Goal: Complete application form: Complete application form

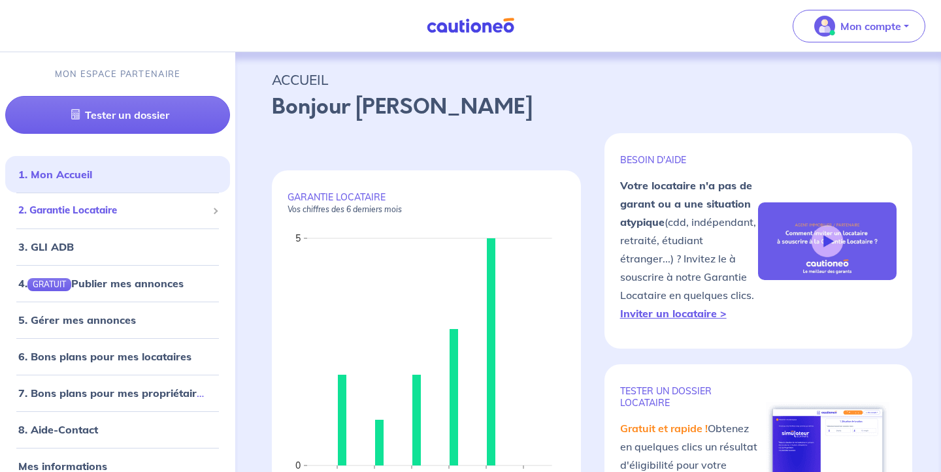
click at [119, 213] on span "2. Garantie Locataire" at bounding box center [112, 210] width 189 height 15
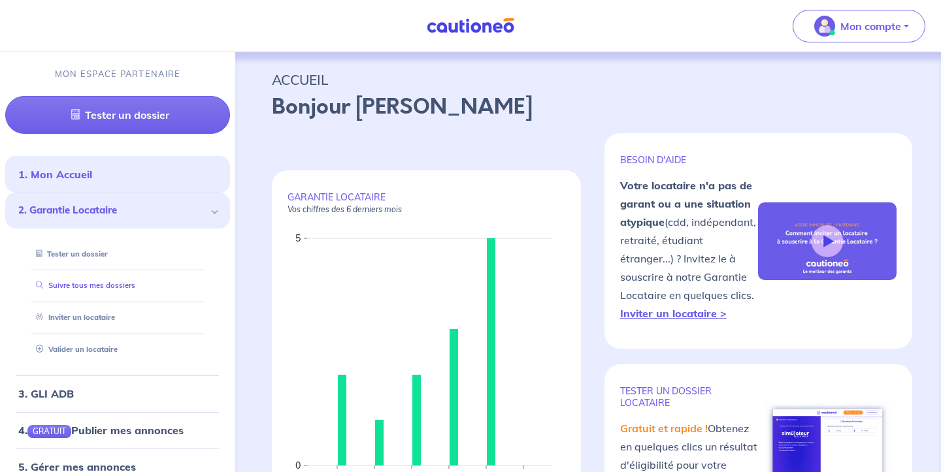
click at [106, 283] on link "Suivre tous mes dossiers" at bounding box center [83, 285] width 105 height 9
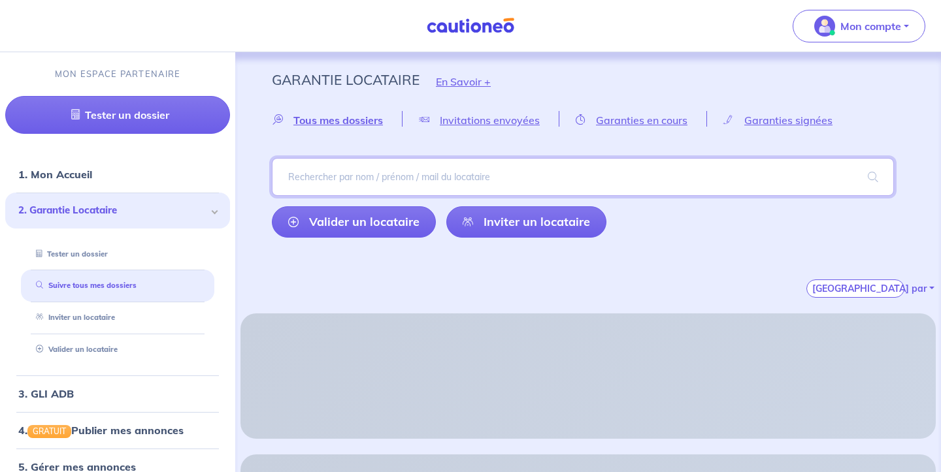
click at [435, 176] on input "search" at bounding box center [583, 177] width 622 height 38
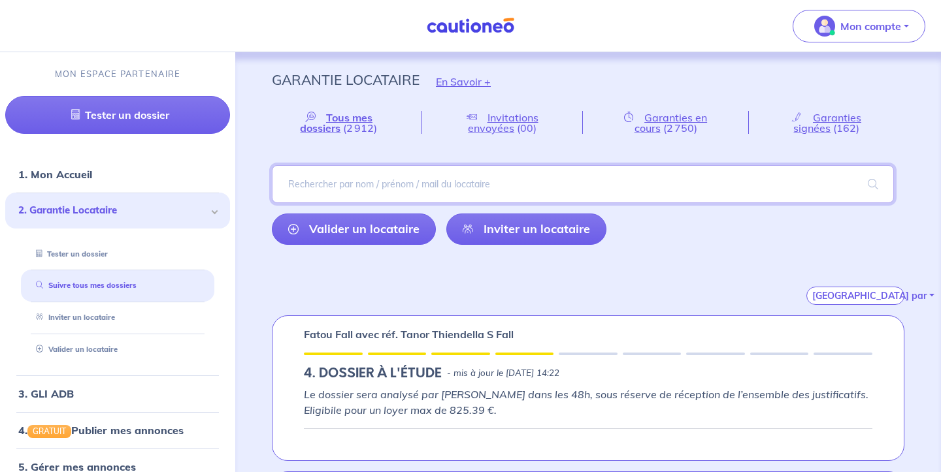
paste input "SARMEZAN"
type input "SARMEZAN"
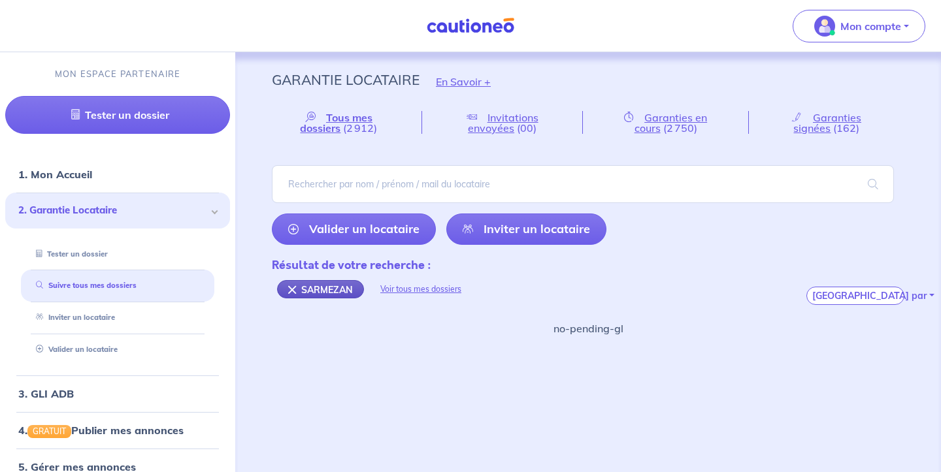
click at [289, 292] on div "SARMEZAN" at bounding box center [320, 289] width 87 height 18
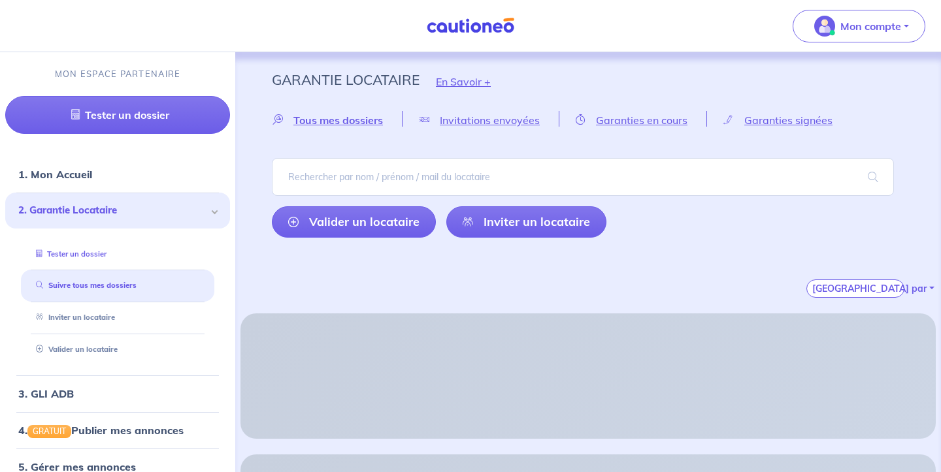
click at [106, 253] on link "Tester un dossier" at bounding box center [69, 254] width 76 height 9
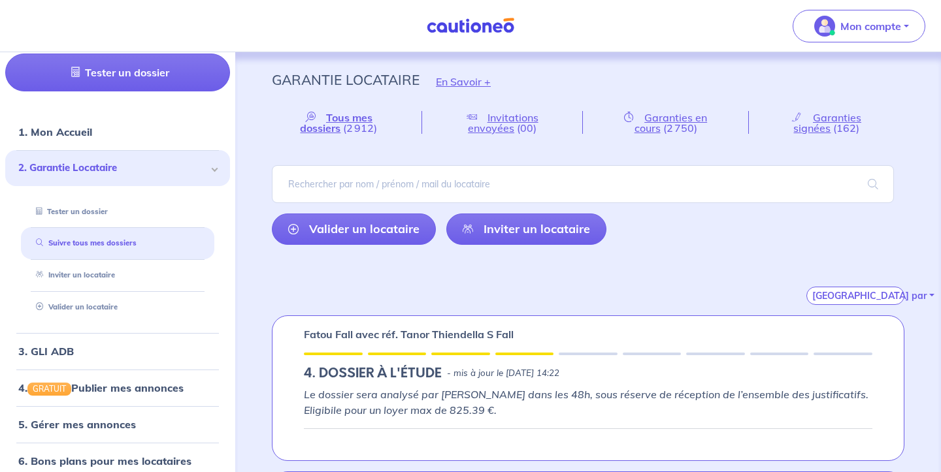
scroll to position [44, 0]
click at [108, 310] on link "Valider un locataire" at bounding box center [74, 305] width 86 height 9
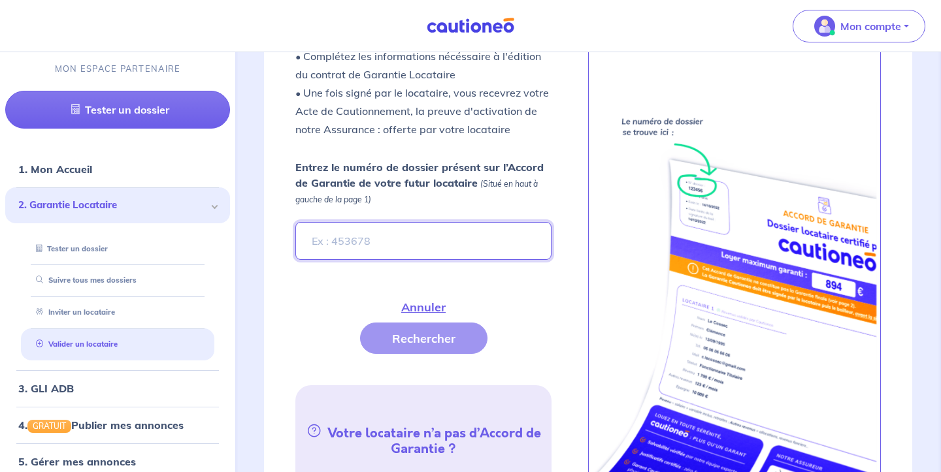
scroll to position [459, 0]
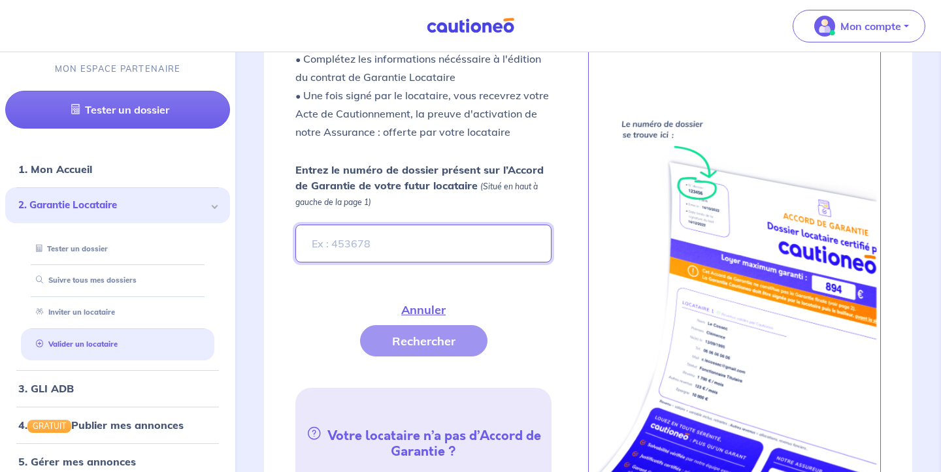
paste input "mtcBX6-3"
type input "mtcBX6-3"
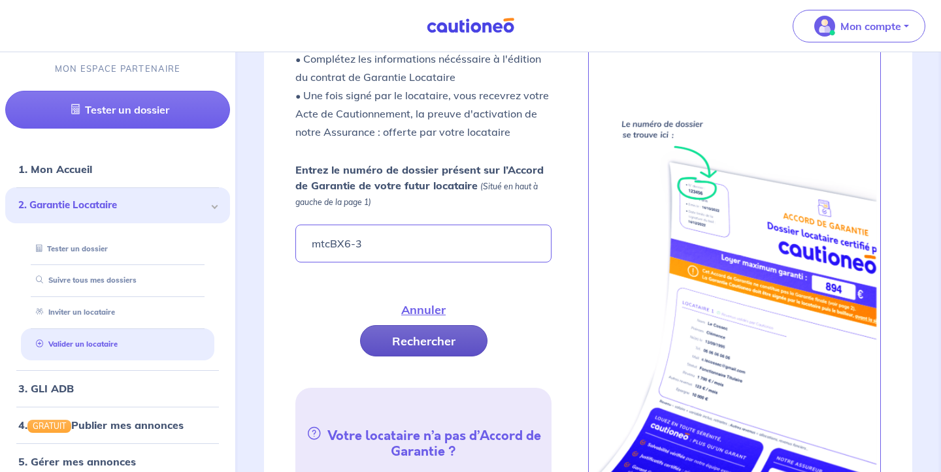
click at [471, 325] on button "Rechercher" at bounding box center [423, 340] width 127 height 31
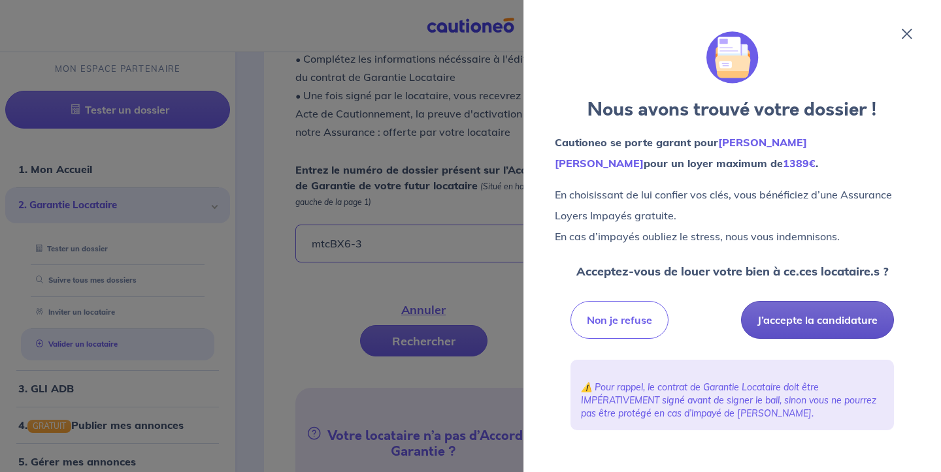
click at [779, 317] on button "J’accepte la candidature" at bounding box center [817, 320] width 153 height 38
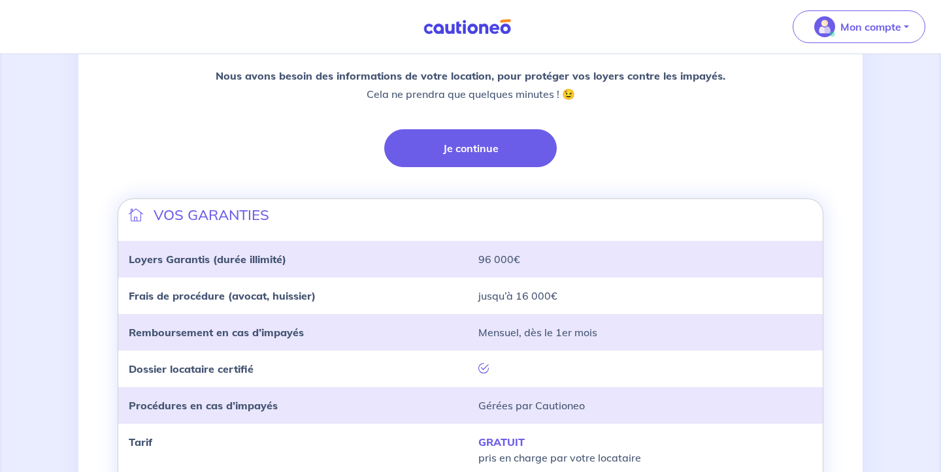
scroll to position [139, 0]
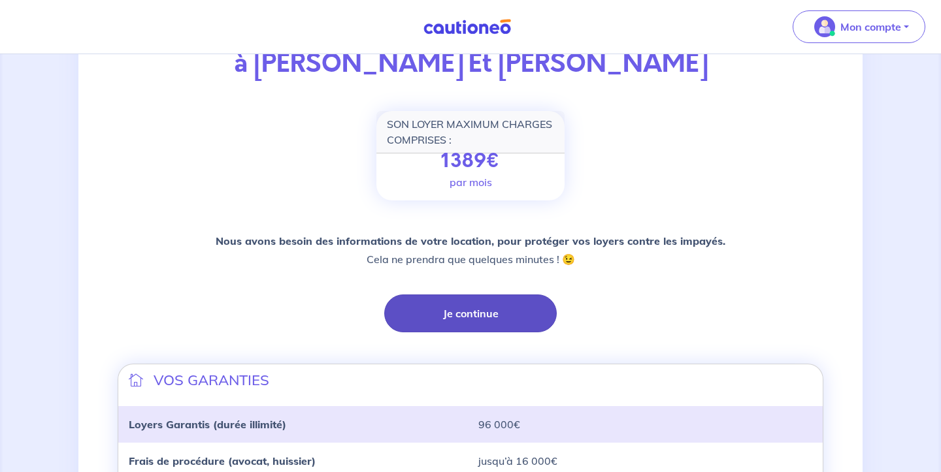
click at [501, 317] on button "Je continue" at bounding box center [470, 314] width 172 height 38
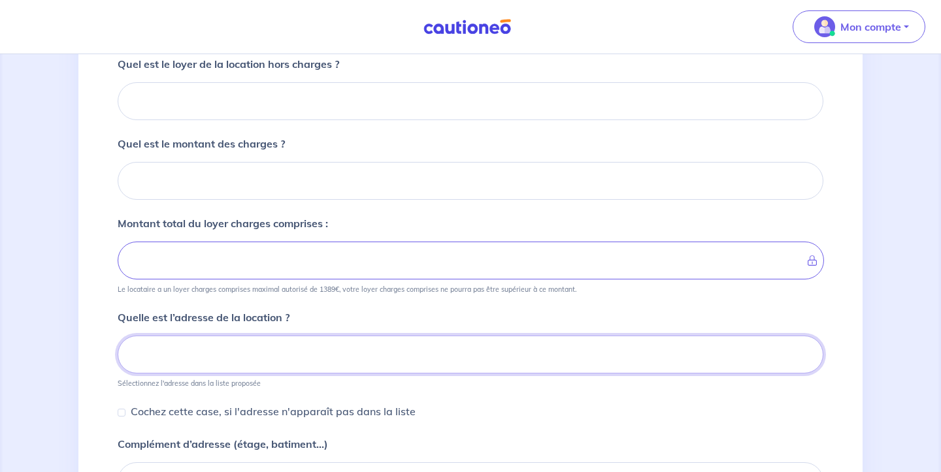
scroll to position [250, 0]
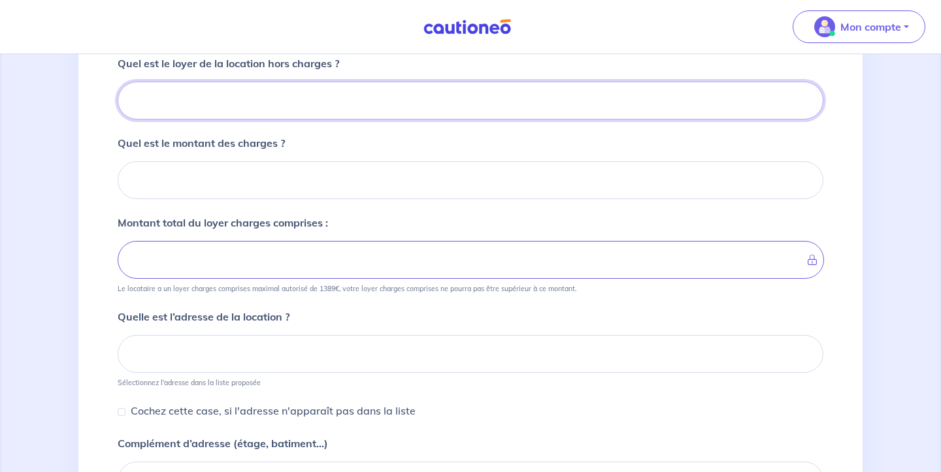
click at [396, 114] on input "Quel est le loyer de la location hors charges ?" at bounding box center [471, 101] width 706 height 38
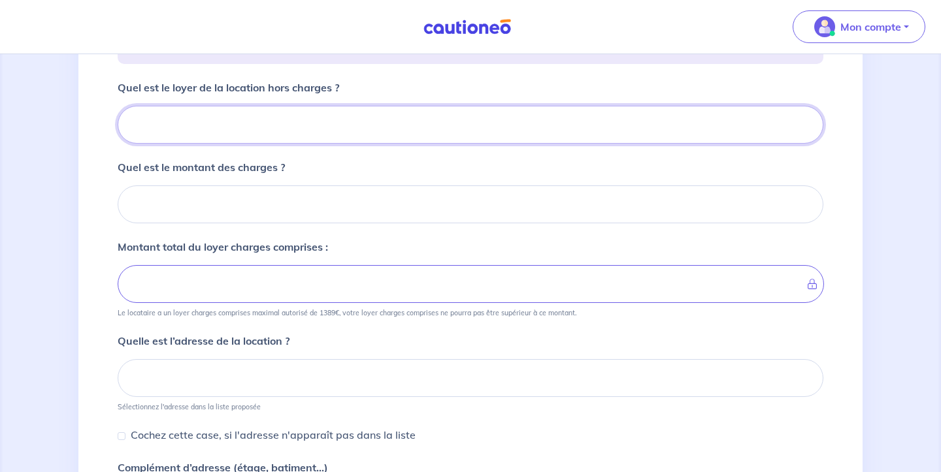
scroll to position [223, 0]
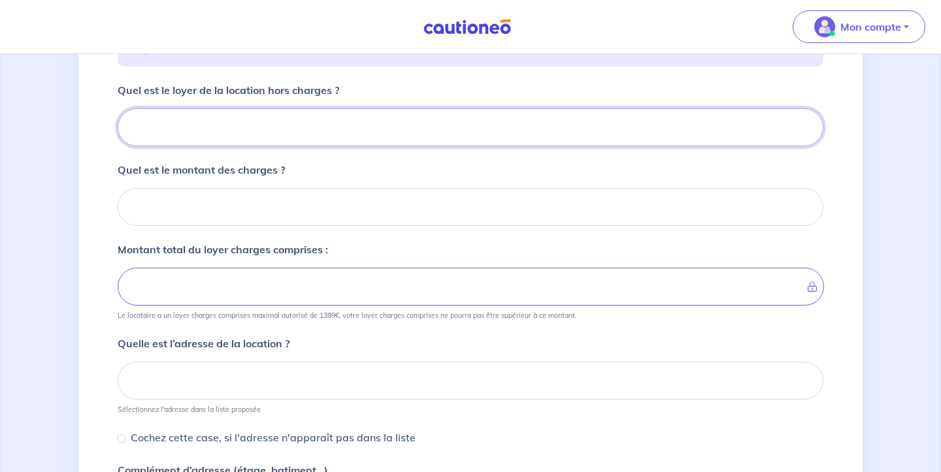
type input "2"
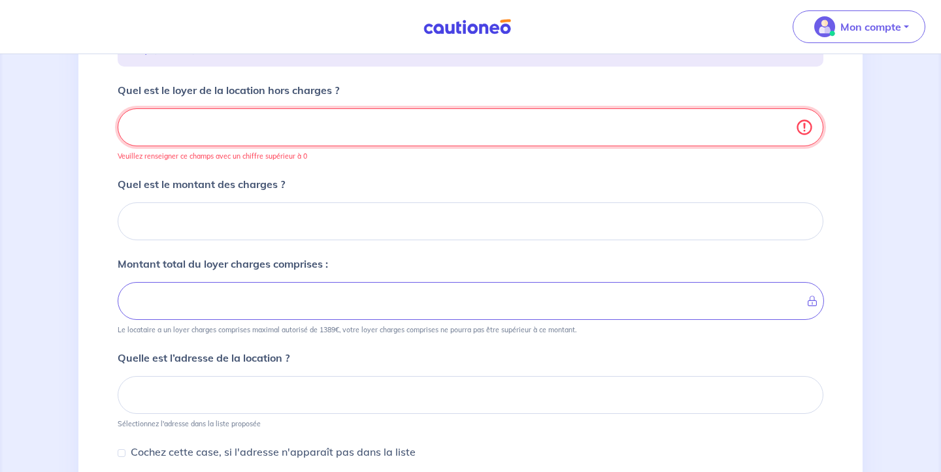
type input "8"
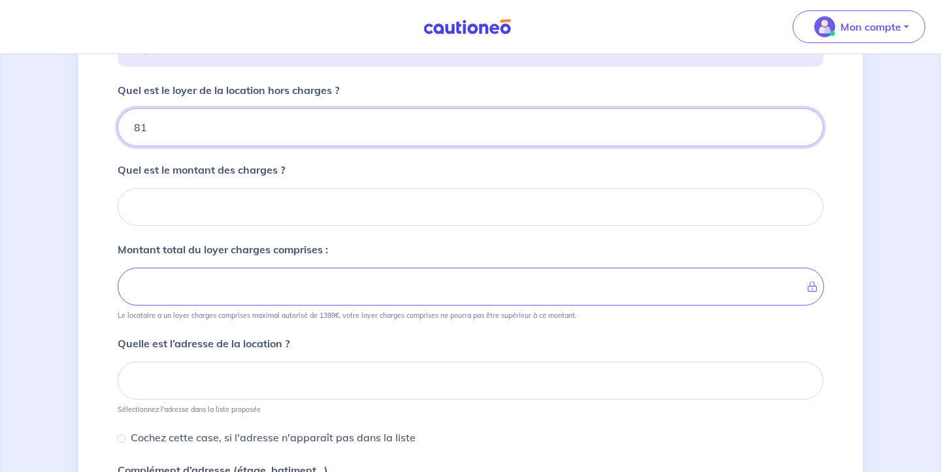
type input "817"
click at [387, 208] on input "Quel est le montant des charges ?" at bounding box center [471, 207] width 706 height 38
type input "20"
type input "819"
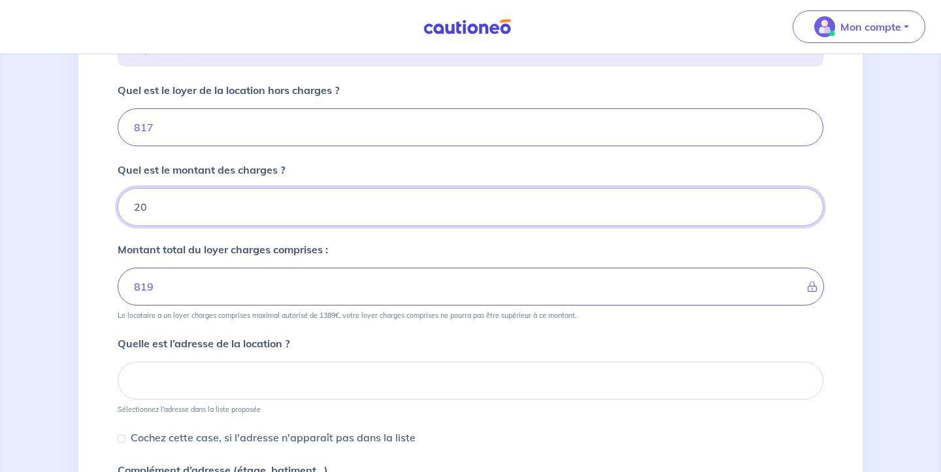
type input "200"
type input "1017"
type input "200"
click at [90, 262] on div "1 2 3 4 Informations location Informations propriétaire Informations bail Valid…" at bounding box center [470, 249] width 784 height 773
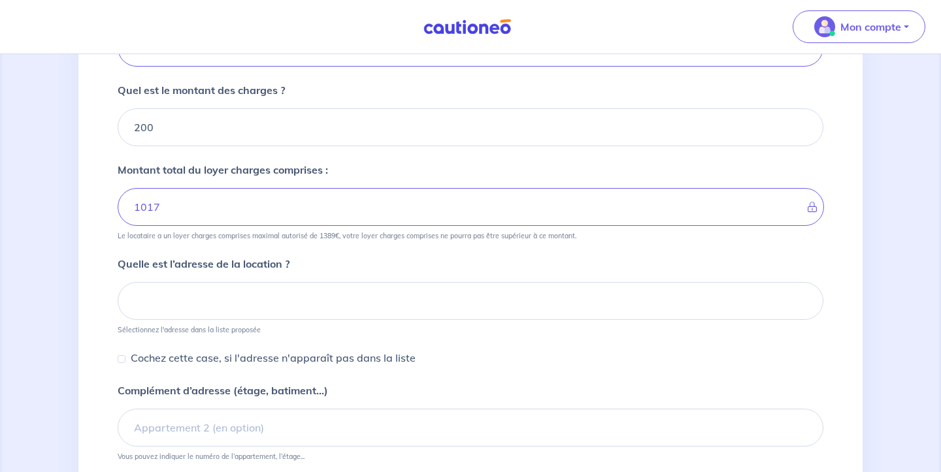
scroll to position [319, 0]
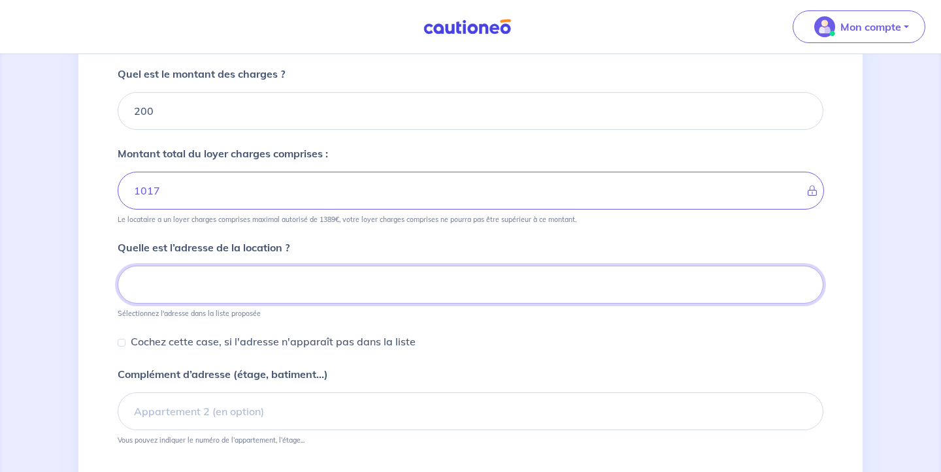
click at [191, 285] on input at bounding box center [471, 285] width 706 height 38
paste input "[STREET_ADDRESS]"
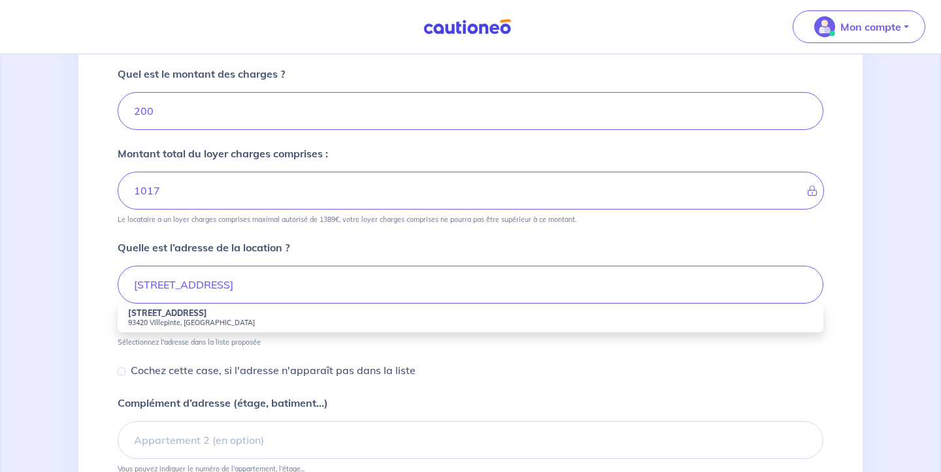
click at [353, 321] on small "93420 Villepinte, [GEOGRAPHIC_DATA]" at bounding box center [470, 322] width 685 height 9
type input "[STREET_ADDRESS]"
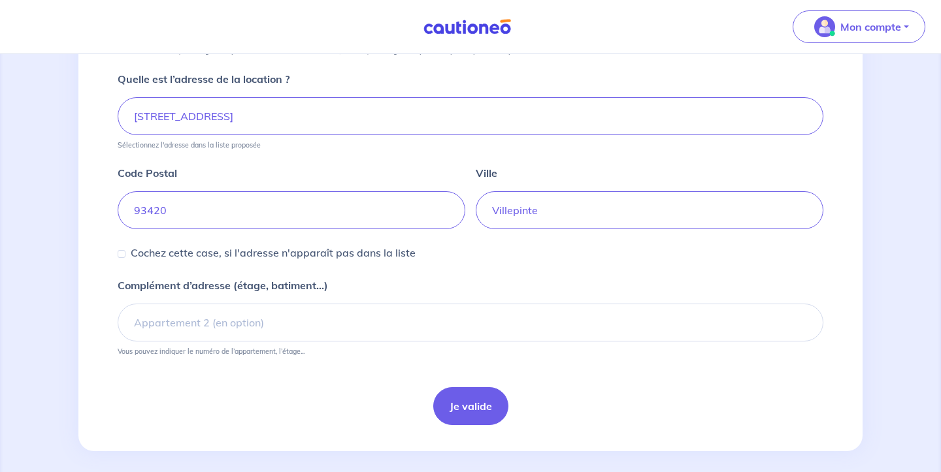
scroll to position [498, 0]
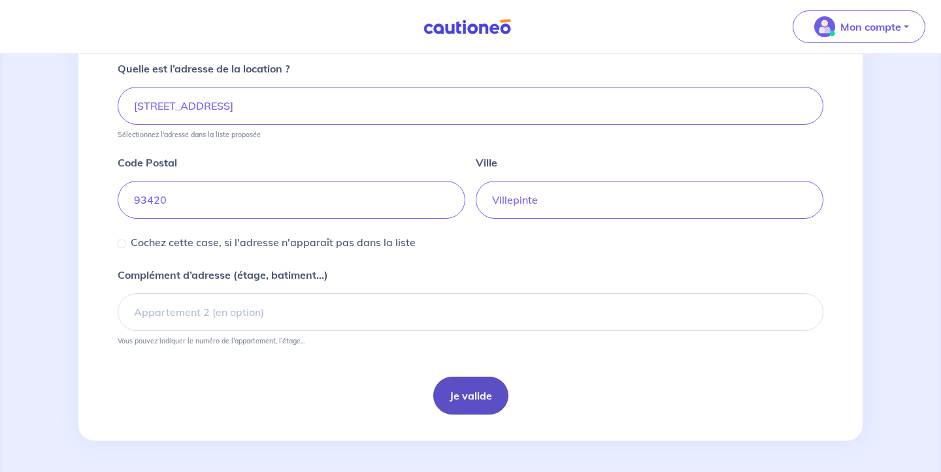
click at [460, 393] on button "Je valide" at bounding box center [470, 396] width 75 height 38
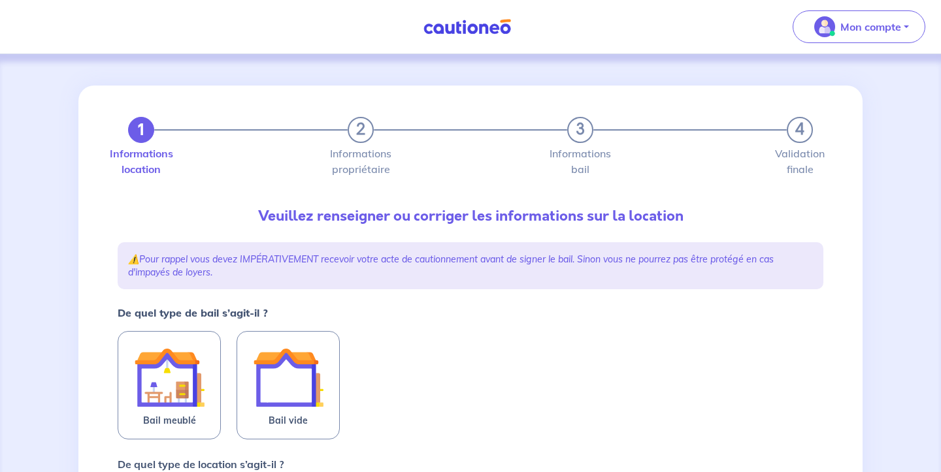
scroll to position [98, 0]
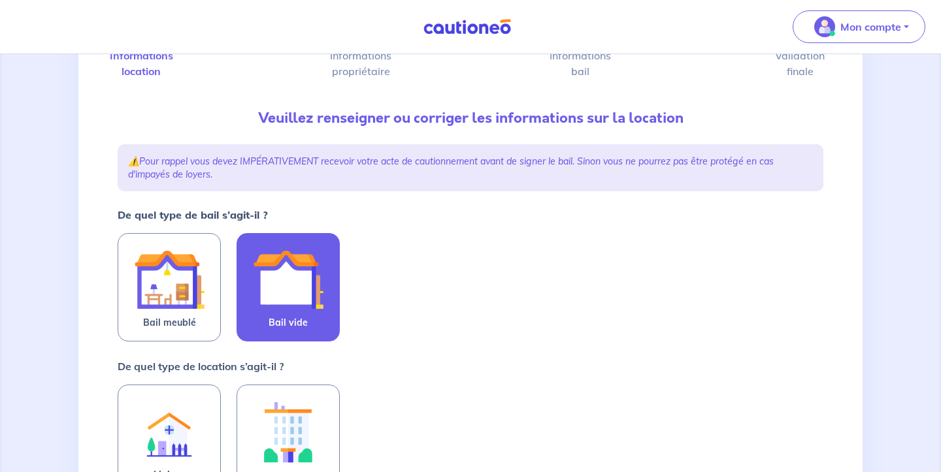
click at [324, 274] on label "Bail vide" at bounding box center [287, 287] width 103 height 108
click at [0, 0] on input "Bail vide" at bounding box center [0, 0] width 0 height 0
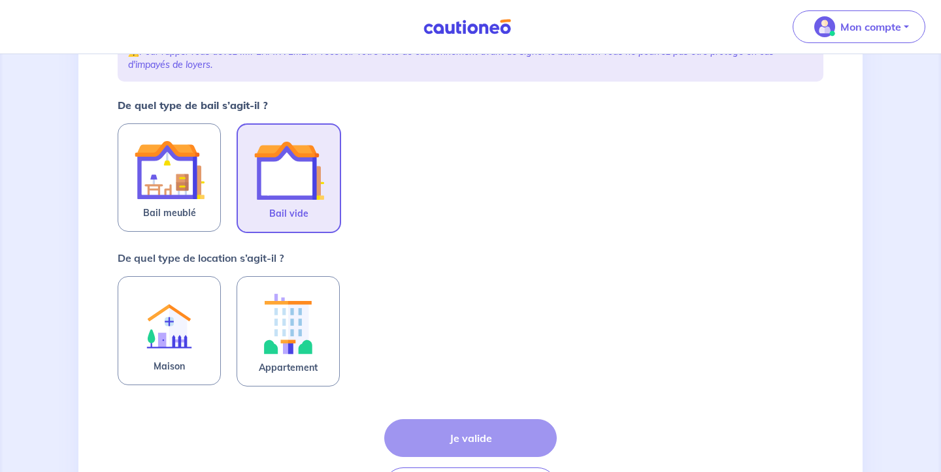
scroll to position [230, 0]
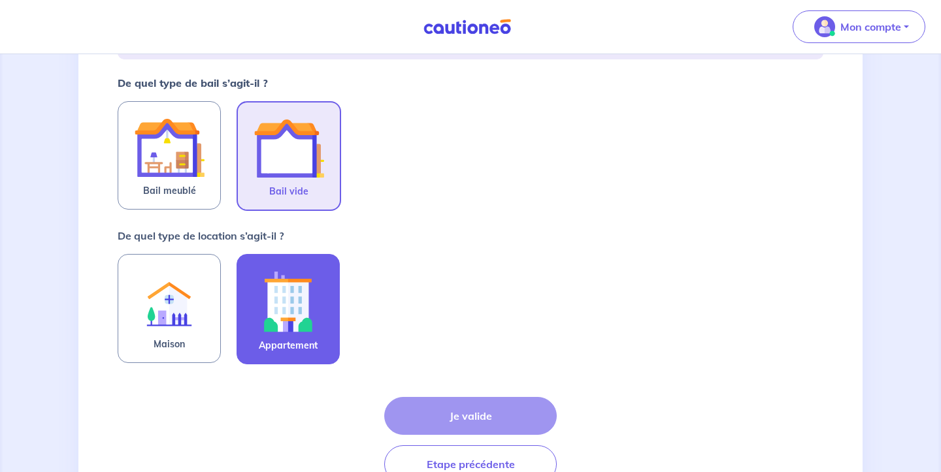
click at [304, 304] on img at bounding box center [288, 301] width 71 height 73
click at [0, 0] on input "Appartement" at bounding box center [0, 0] width 0 height 0
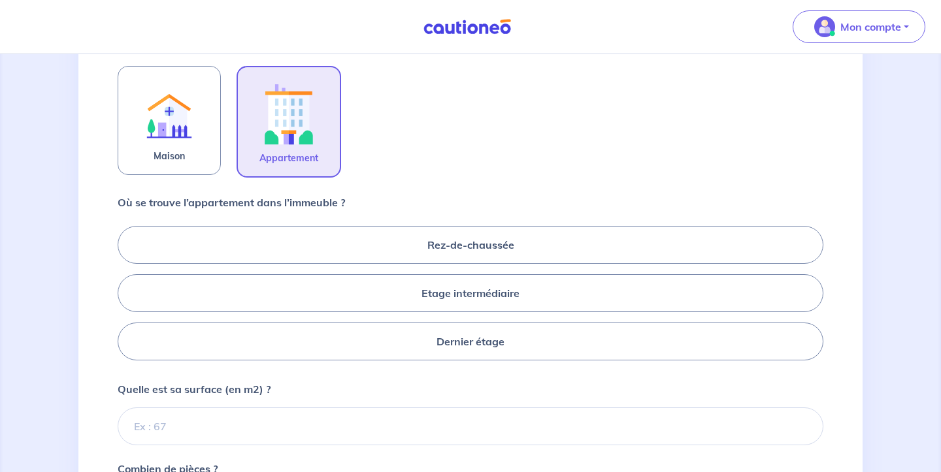
scroll to position [467, 0]
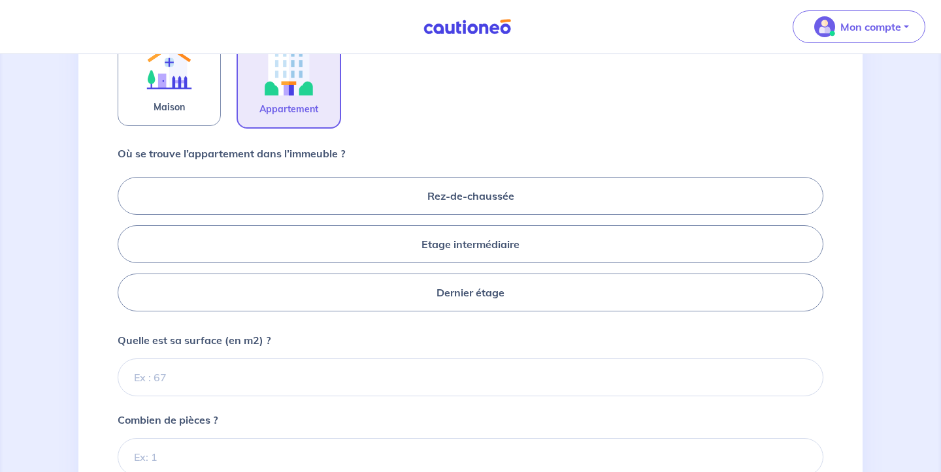
click at [535, 147] on div "Où se trouve l’appartement dans l’immeuble ? Rez-de-chaussée Etage intermédiair…" at bounding box center [471, 231] width 706 height 171
click at [521, 246] on label "Etage intermédiaire" at bounding box center [471, 244] width 706 height 38
click at [126, 246] on input "Etage intermédiaire" at bounding box center [122, 244] width 8 height 8
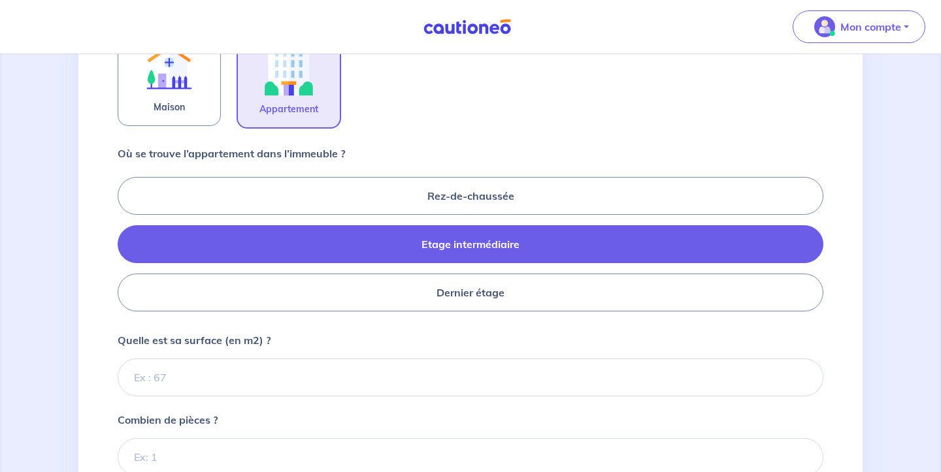
radio input "true"
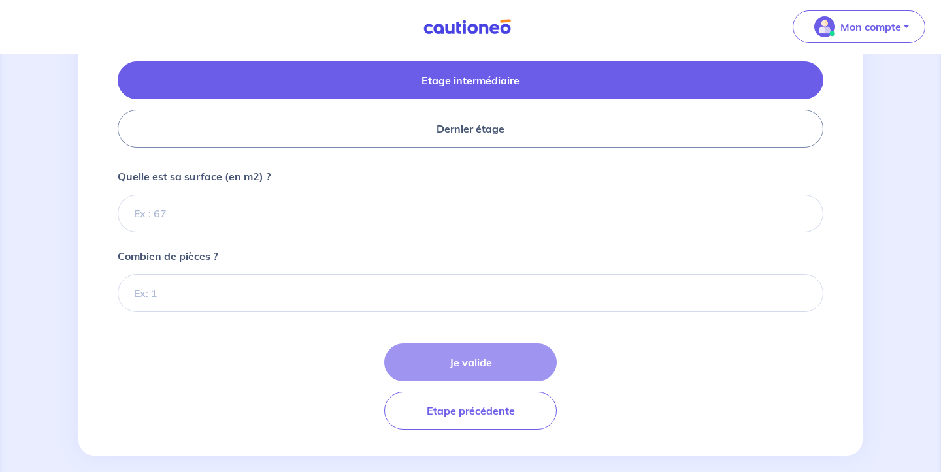
scroll to position [645, 0]
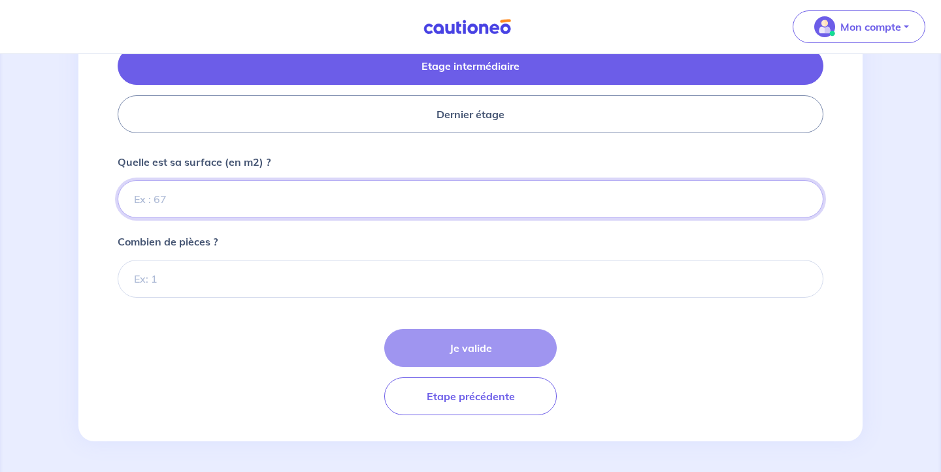
click at [394, 197] on input "Quelle est sa surface (en m2) ?" at bounding box center [471, 199] width 706 height 38
type input "57"
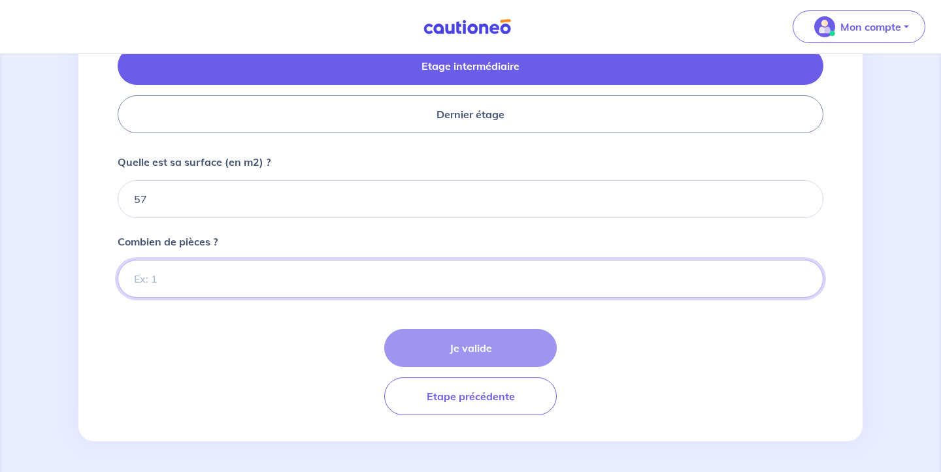
click at [359, 276] on input "Combien de pièces ?" at bounding box center [471, 279] width 706 height 38
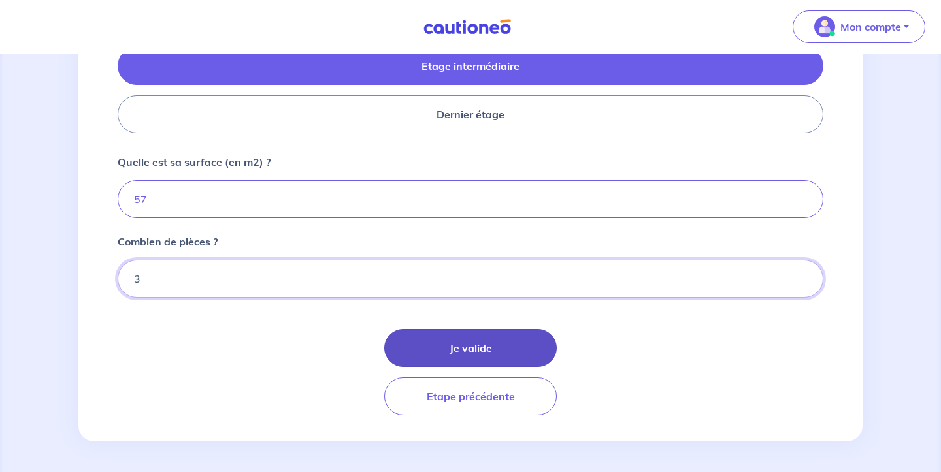
type input "3"
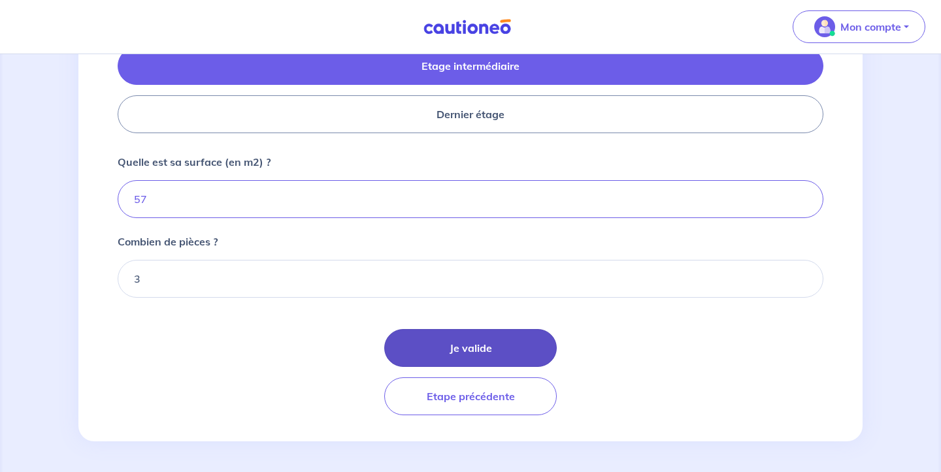
click at [425, 349] on button "Je valide" at bounding box center [470, 348] width 172 height 38
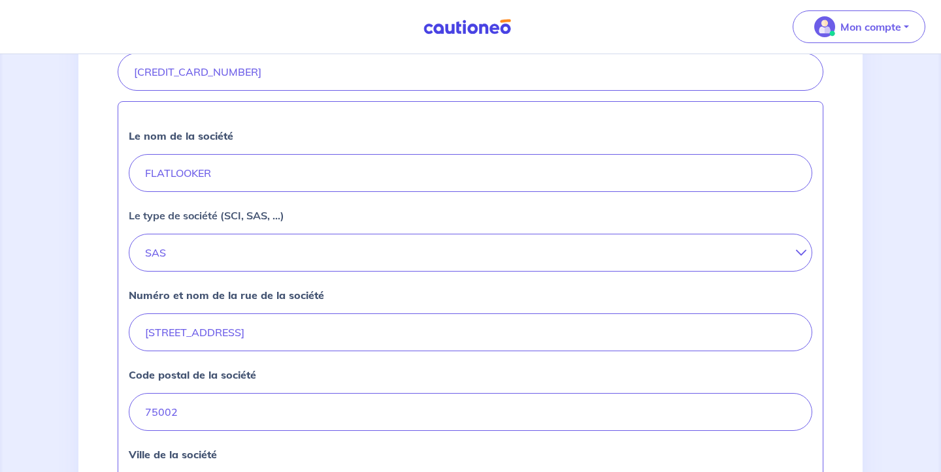
scroll to position [635, 0]
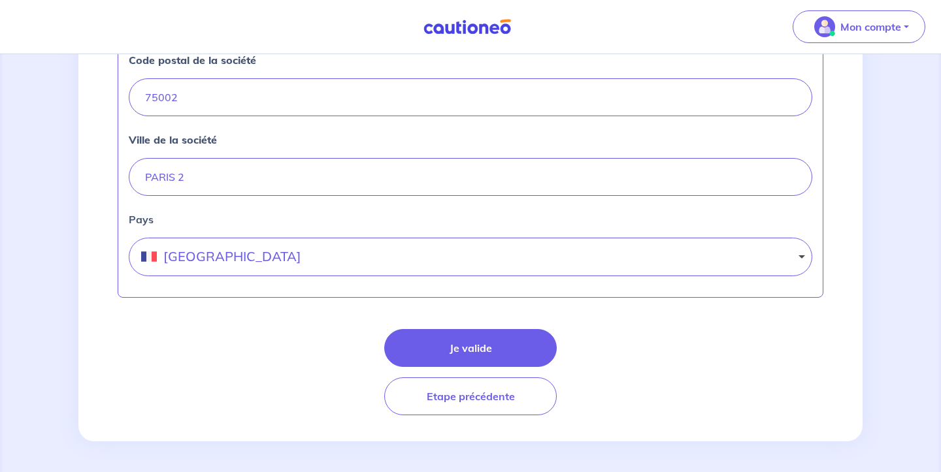
click at [422, 319] on form "Votre n° de SIRET Le nom de la société FLATLOOKER Le type de société (SCI, SAS,…" at bounding box center [471, 64] width 706 height 704
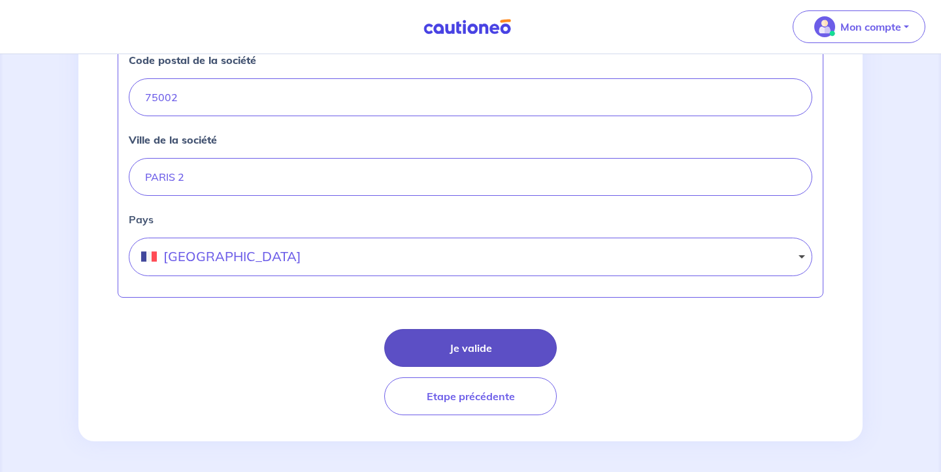
click at [421, 355] on button "Je valide" at bounding box center [470, 348] width 172 height 38
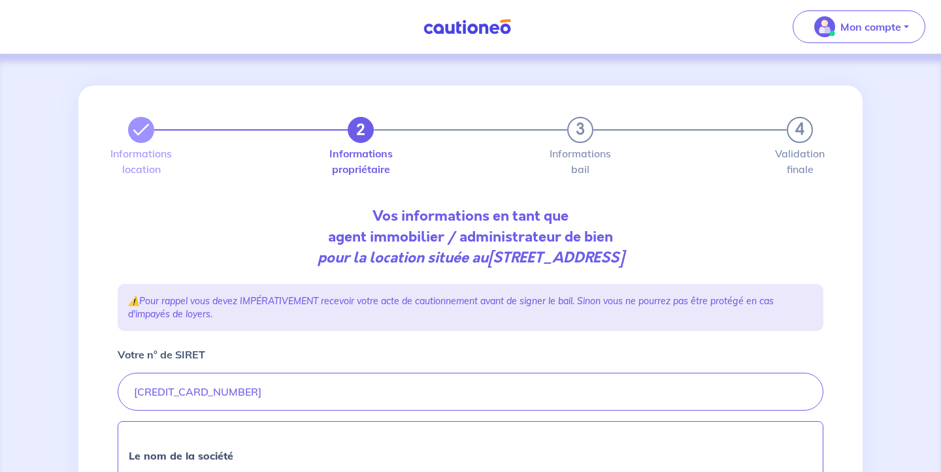
select select "FR"
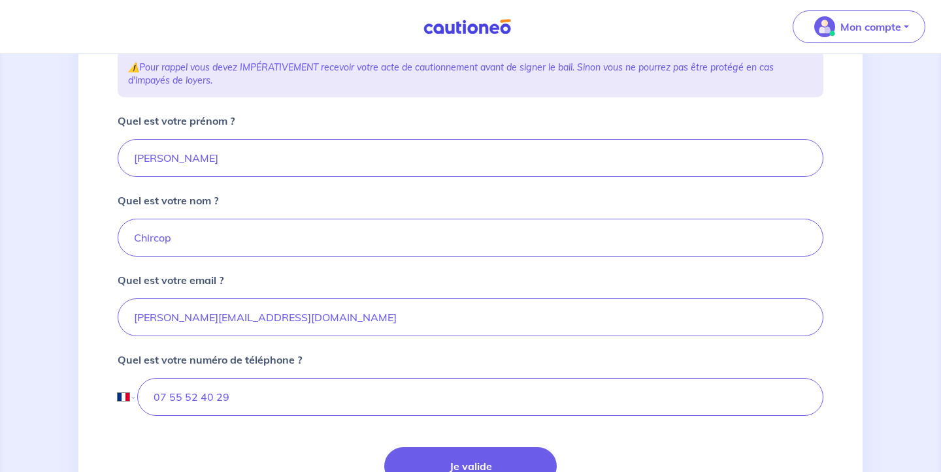
scroll to position [353, 0]
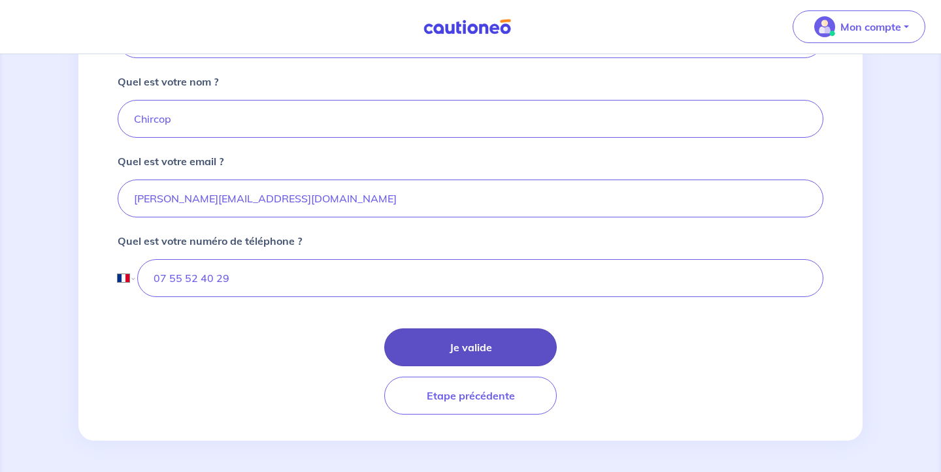
click at [441, 351] on button "Je valide" at bounding box center [470, 348] width 172 height 38
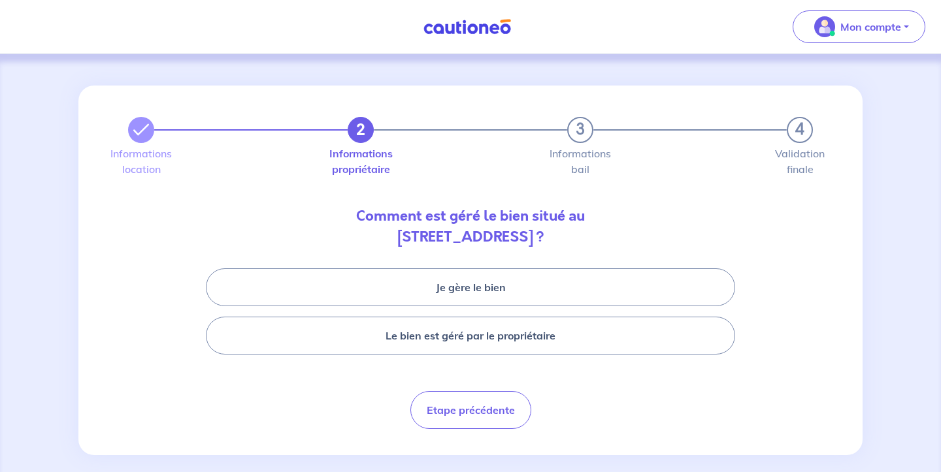
scroll to position [14, 0]
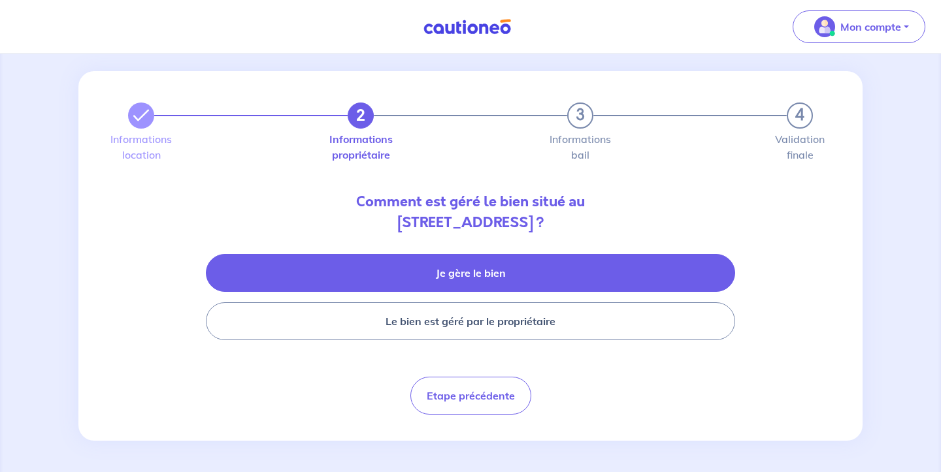
click at [466, 271] on button "Je gère le bien" at bounding box center [470, 273] width 529 height 38
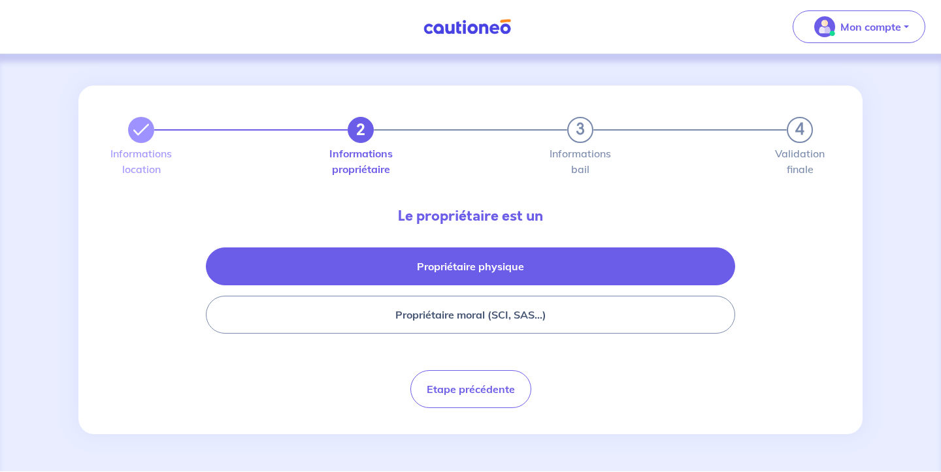
click at [527, 251] on button "Propriétaire physique" at bounding box center [470, 267] width 529 height 38
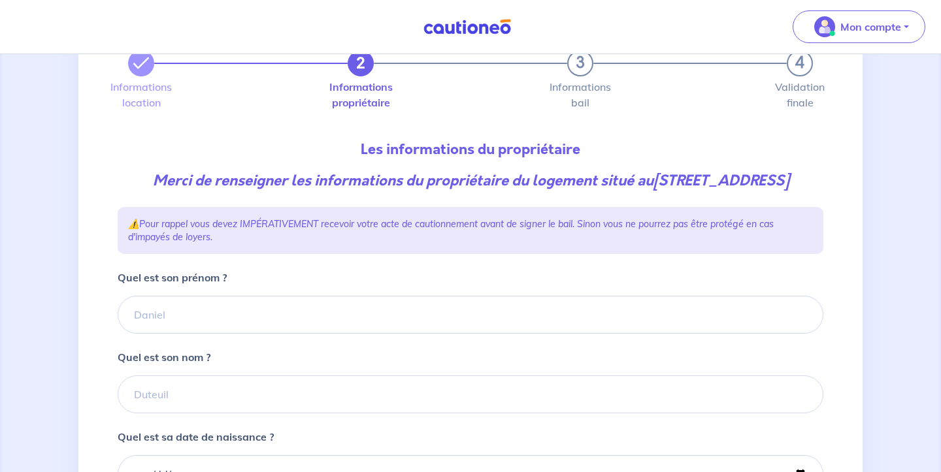
scroll to position [197, 0]
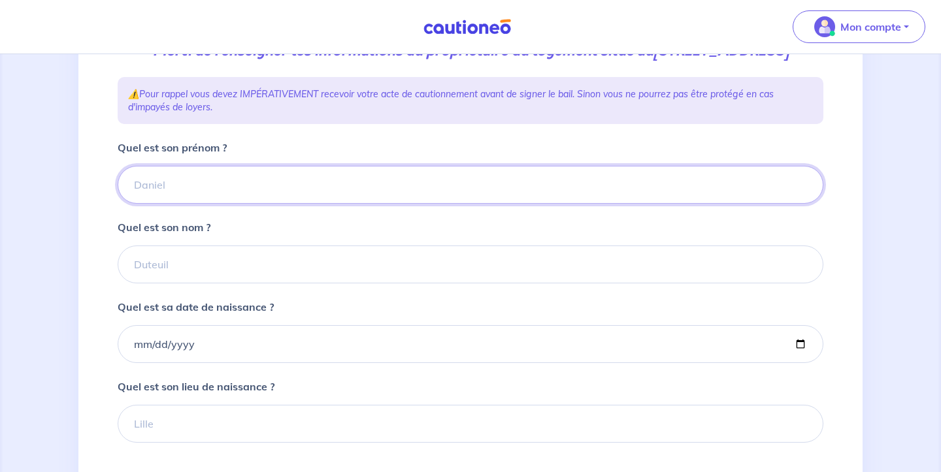
click at [456, 204] on input "Quel est son prénom ?" at bounding box center [471, 185] width 706 height 38
paste input "[PERSON_NAME]"
drag, startPoint x: 226, startPoint y: 208, endPoint x: 178, endPoint y: 210, distance: 47.8
click at [178, 204] on input "[PERSON_NAME]" at bounding box center [471, 185] width 706 height 38
type input "[PERSON_NAME]"
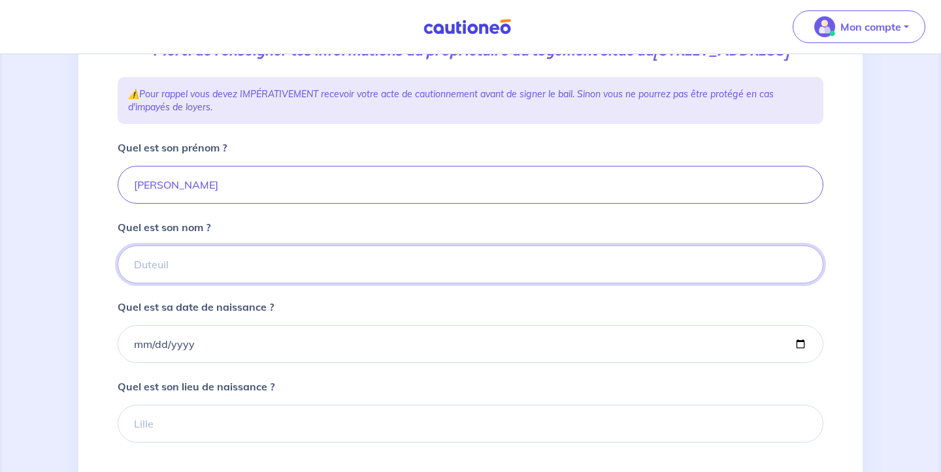
click at [181, 279] on input "Quel est son nom ?" at bounding box center [471, 265] width 706 height 38
paste input "Liot"
type input "Liot"
click at [204, 359] on input "Quel est sa date de naissance ?" at bounding box center [471, 344] width 706 height 38
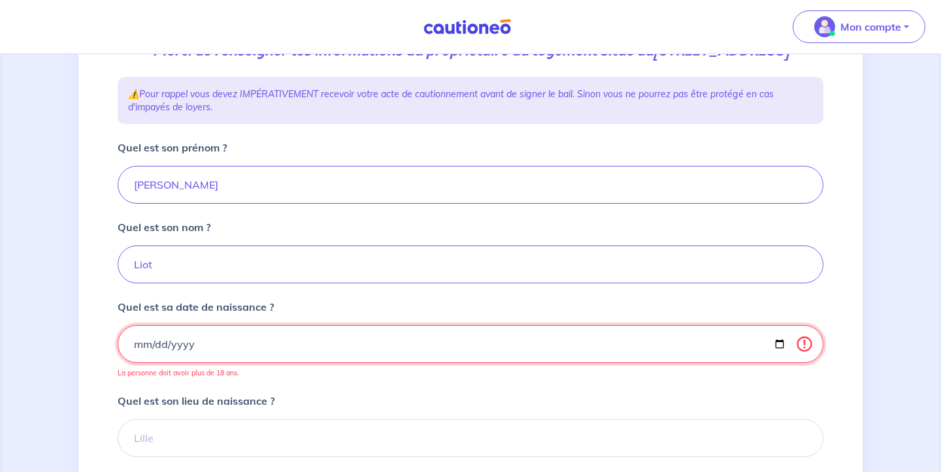
type input "[DATE]"
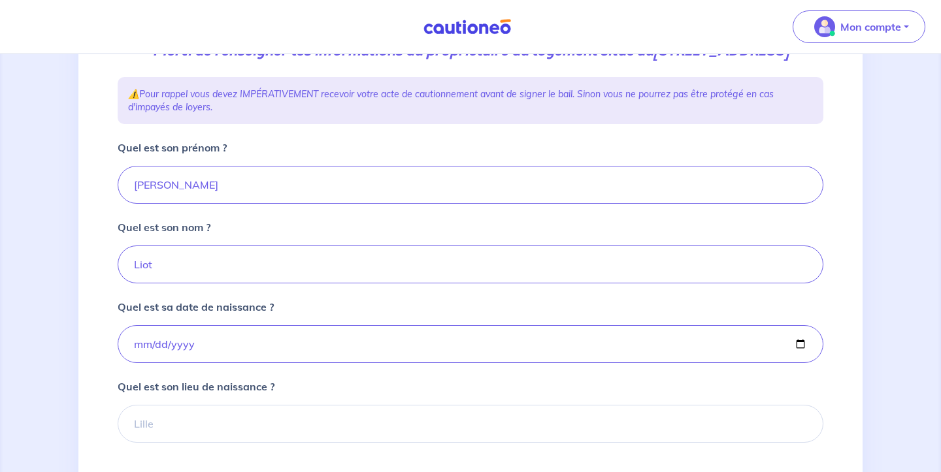
click at [86, 372] on div "2 3 4 Informations location Informations propriétaire Informations bail Validat…" at bounding box center [470, 238] width 784 height 698
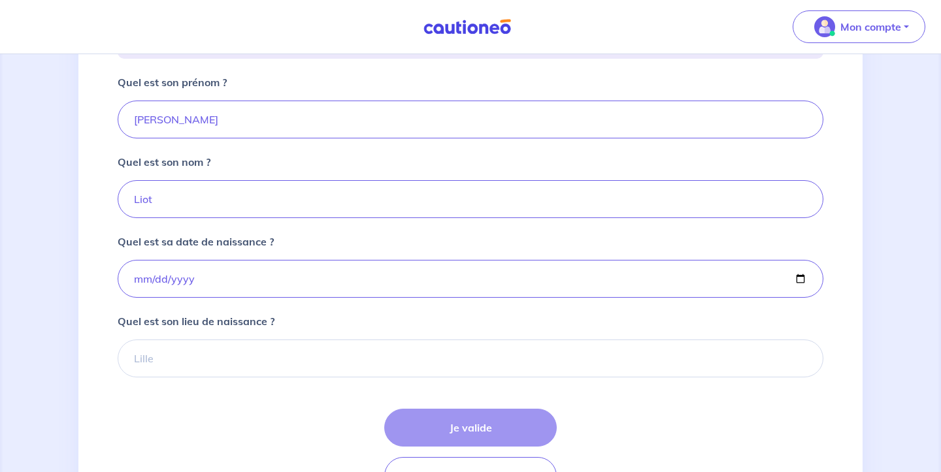
scroll to position [357, 0]
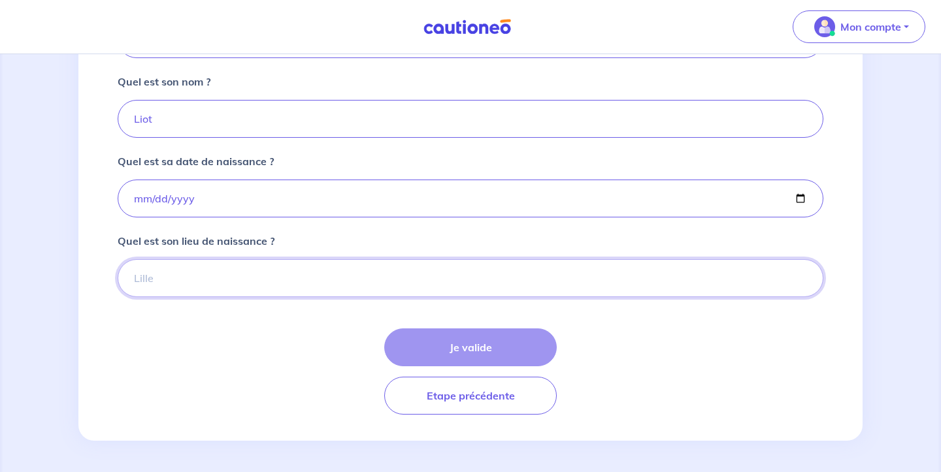
click at [221, 276] on input "Quel est son lieu de naissance ?" at bounding box center [471, 278] width 706 height 38
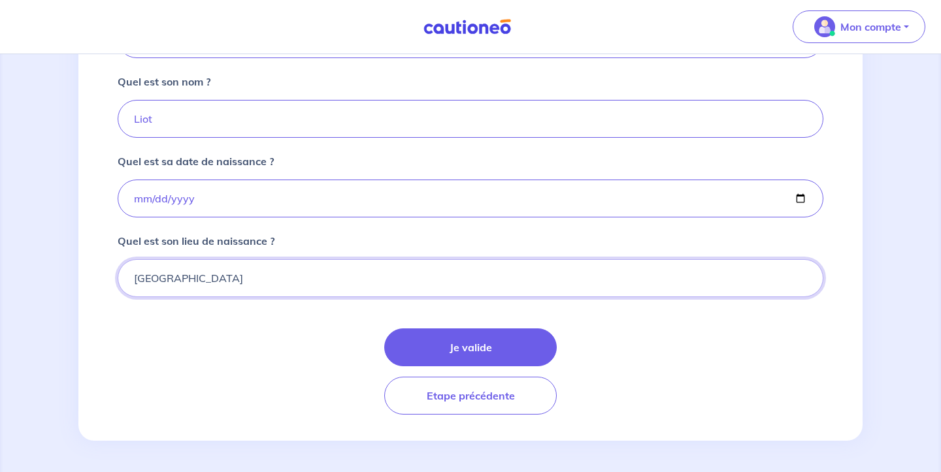
type input "[GEOGRAPHIC_DATA]"
click at [224, 343] on div "Je valide Etape précédente" at bounding box center [471, 372] width 706 height 86
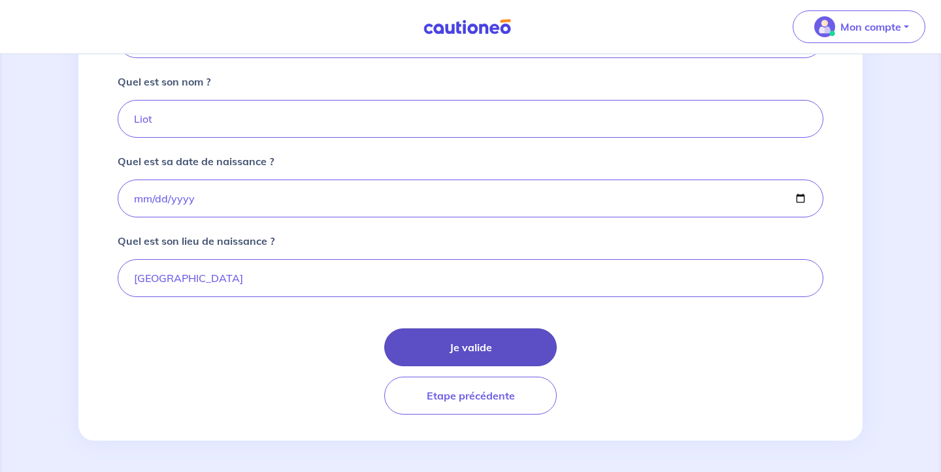
click at [498, 349] on button "Je valide" at bounding box center [470, 348] width 172 height 38
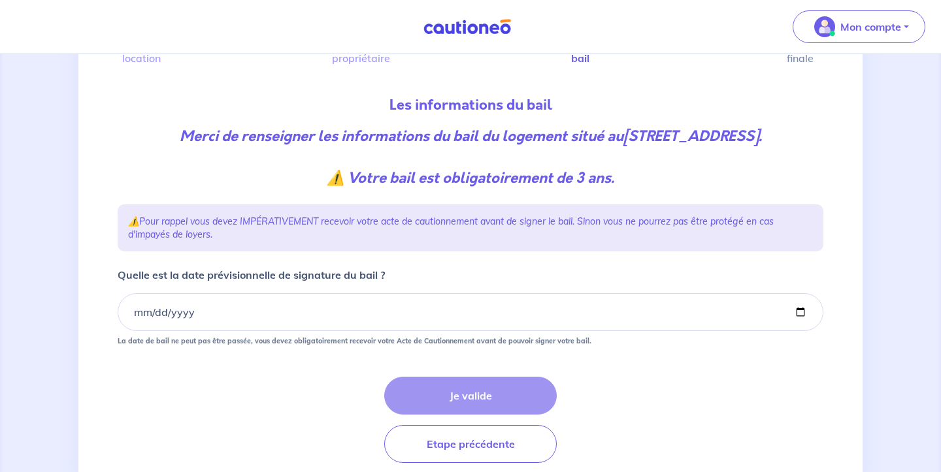
scroll to position [150, 0]
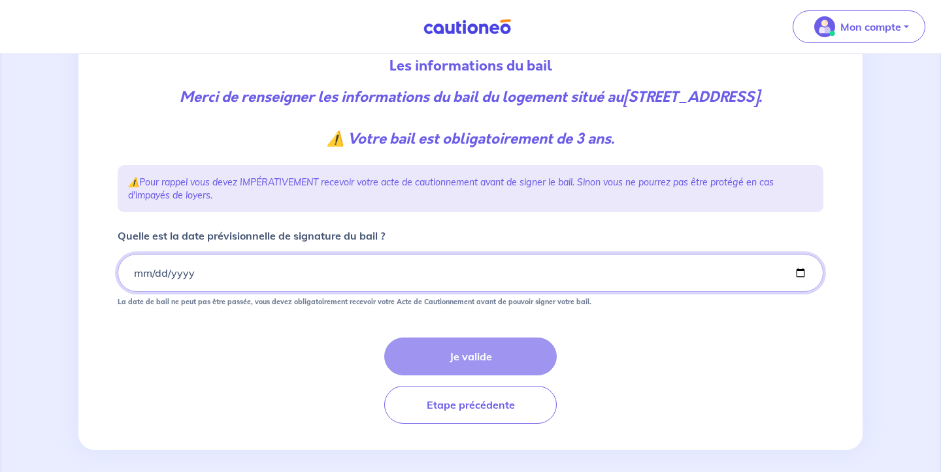
click at [353, 292] on input "Quelle est la date prévisionnelle de signature du bail ?" at bounding box center [471, 273] width 706 height 38
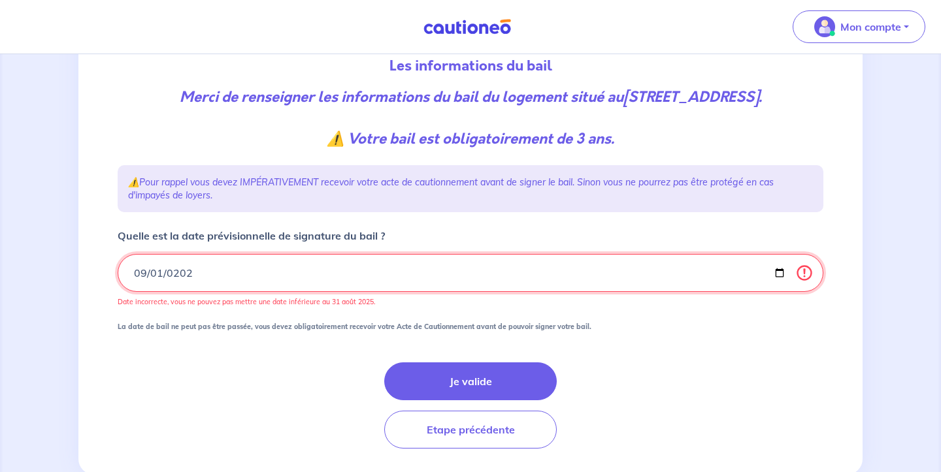
type input "[DATE]"
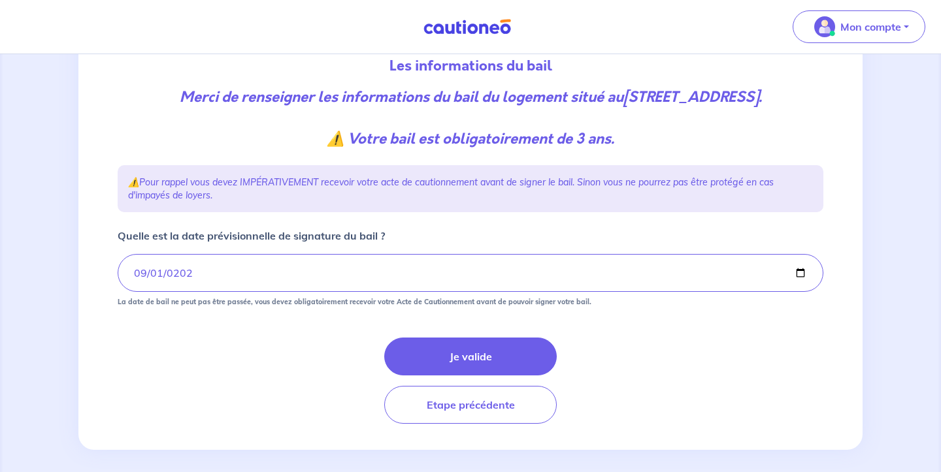
click at [238, 374] on div "Je valide Etape précédente" at bounding box center [471, 381] width 706 height 86
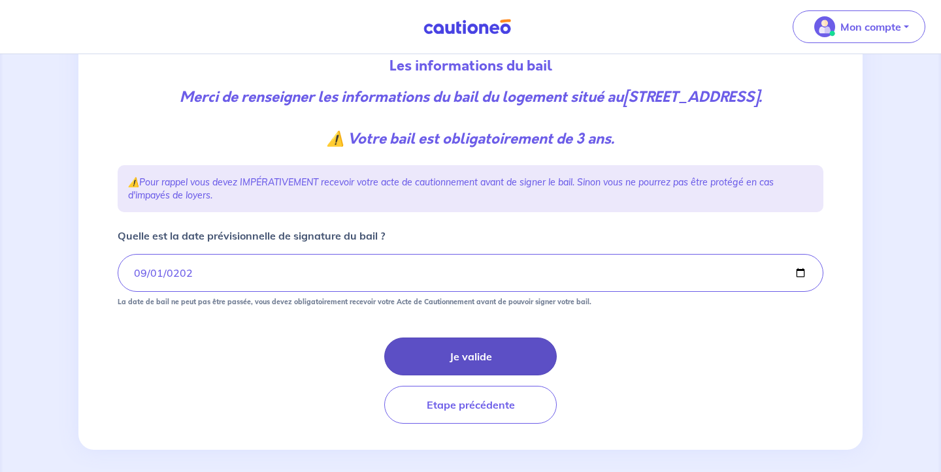
click at [491, 376] on button "Je valide" at bounding box center [470, 357] width 172 height 38
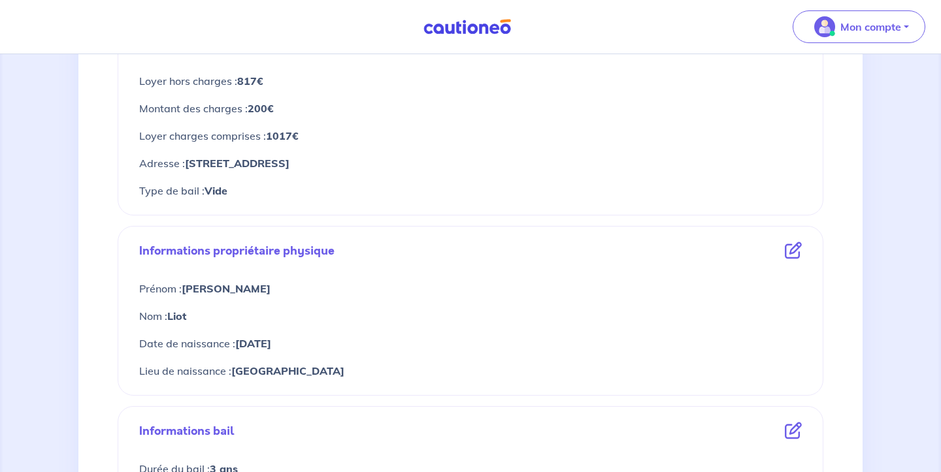
scroll to position [596, 0]
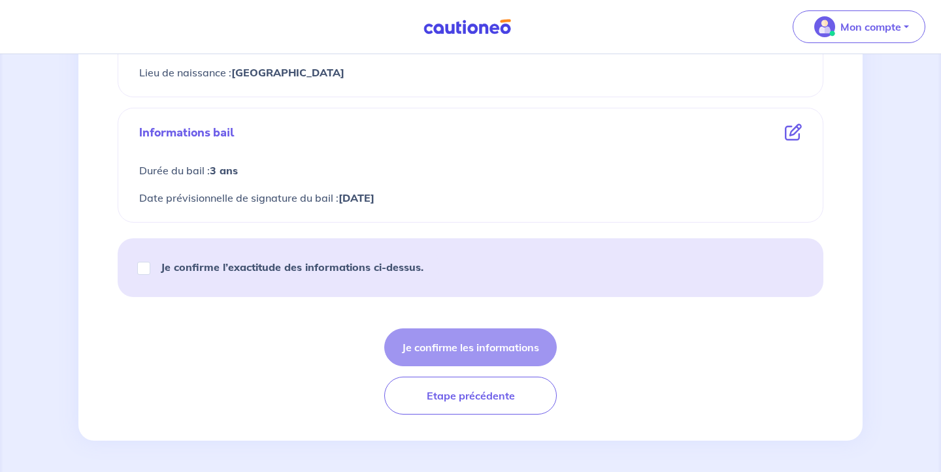
click at [223, 268] on strong "Je confirme l’exactitude des informations ci-dessus." at bounding box center [292, 267] width 263 height 13
click at [150, 268] on input "Je confirme l’exactitude des informations ci-dessus." at bounding box center [143, 268] width 13 height 13
checkbox input "true"
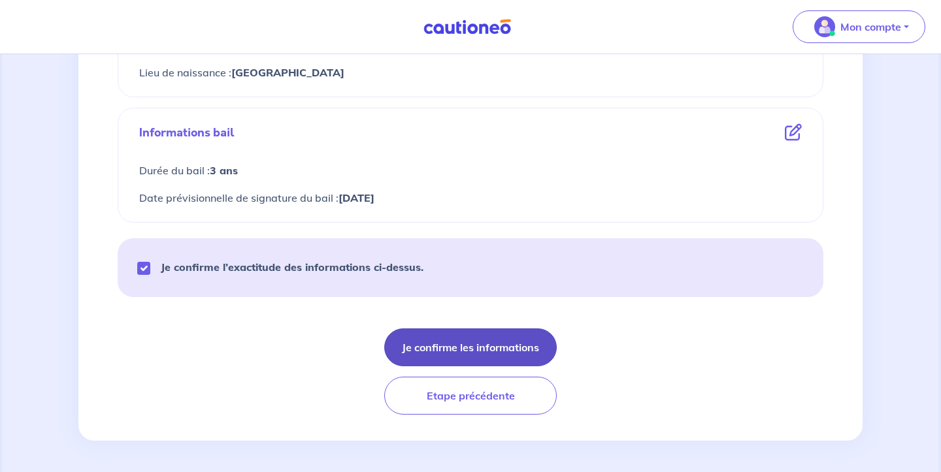
click at [457, 344] on button "Je confirme les informations" at bounding box center [470, 348] width 172 height 38
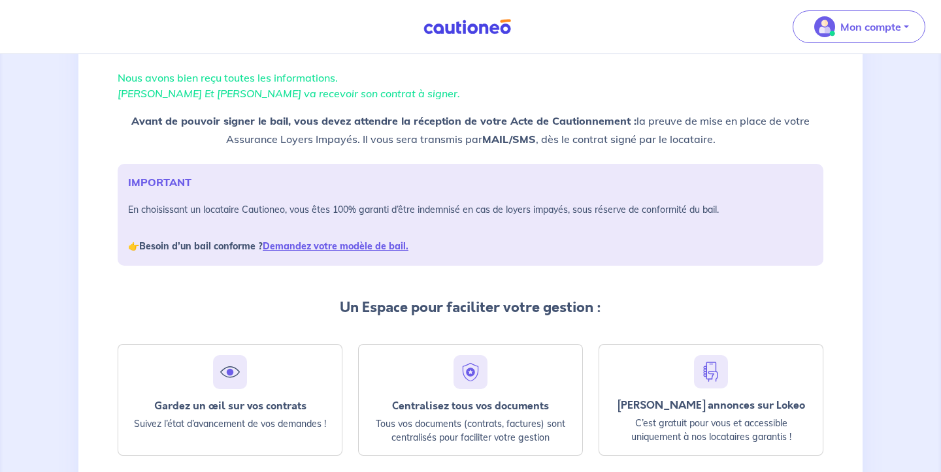
scroll to position [88, 0]
